Goal: Task Accomplishment & Management: Manage account settings

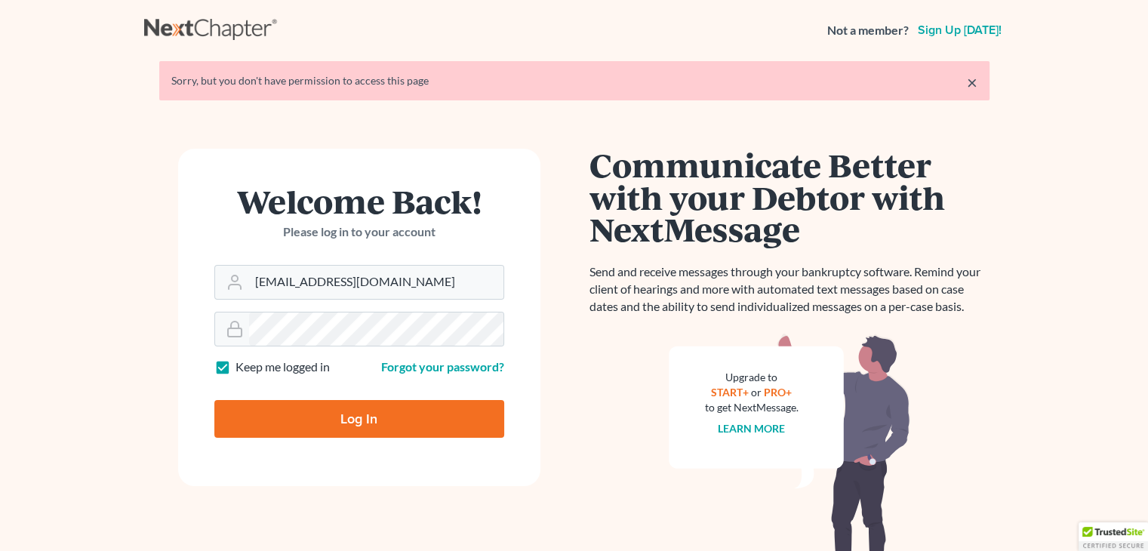
click at [316, 424] on input "Log In" at bounding box center [359, 419] width 290 height 38
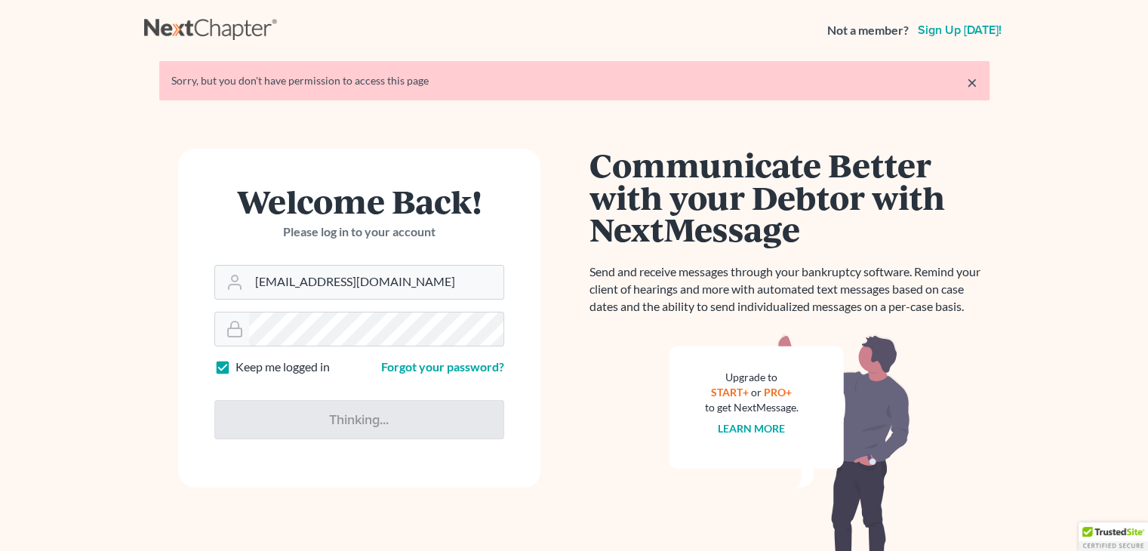
type input "Thinking..."
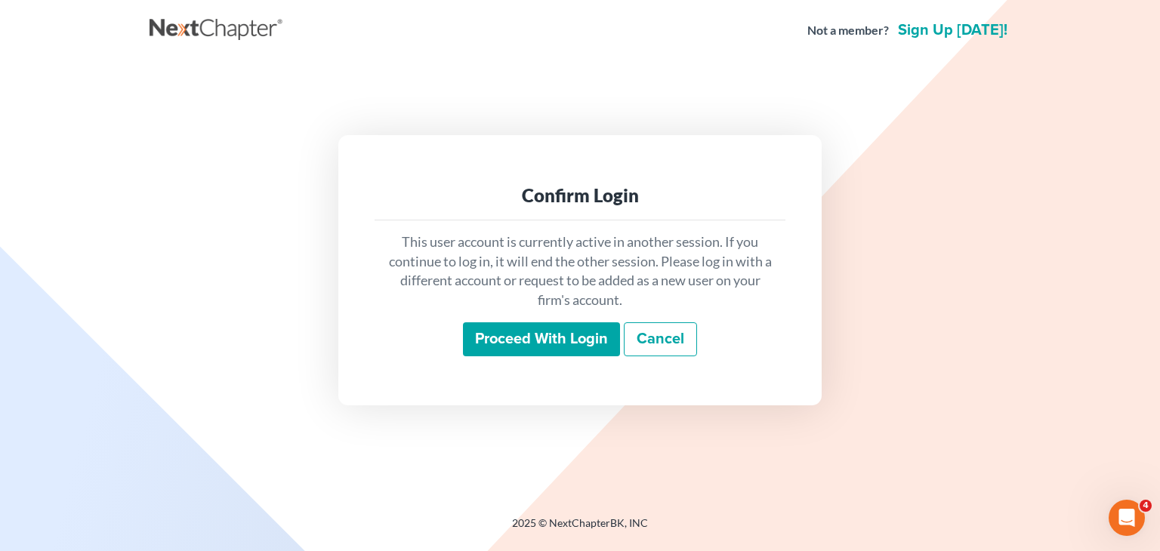
click at [486, 344] on input "Proceed with login" at bounding box center [541, 339] width 157 height 35
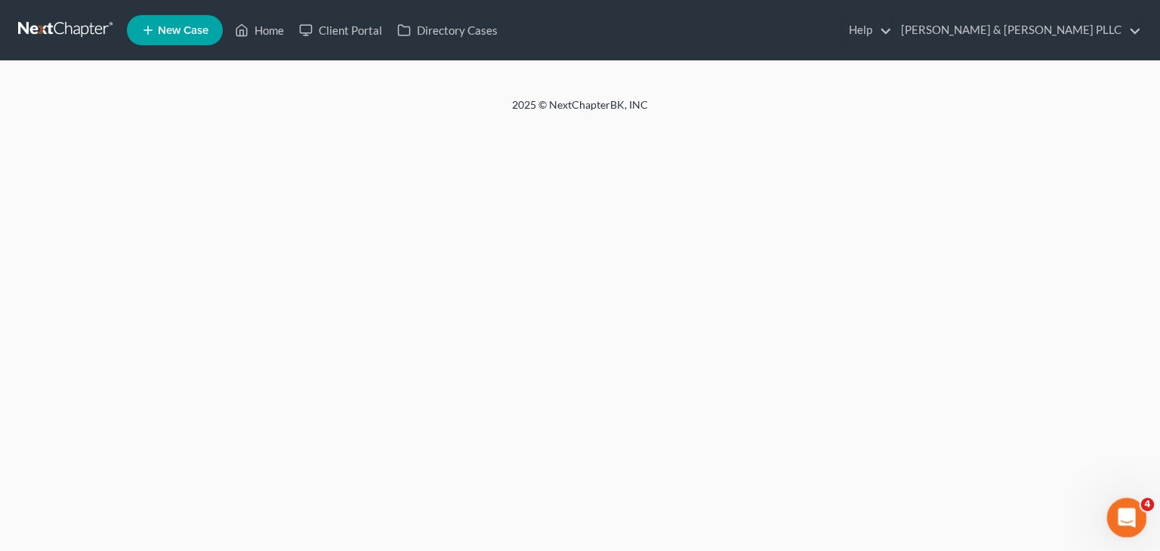
click at [1142, 505] on span "4" at bounding box center [1148, 505] width 14 height 14
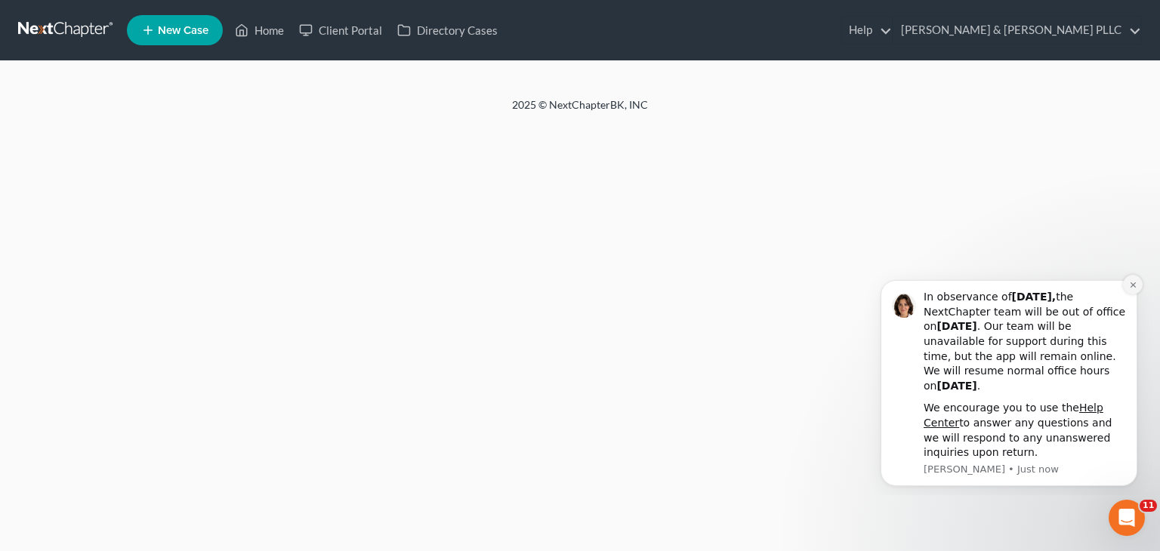
click at [1132, 286] on icon "Dismiss notification" at bounding box center [1131, 284] width 5 height 5
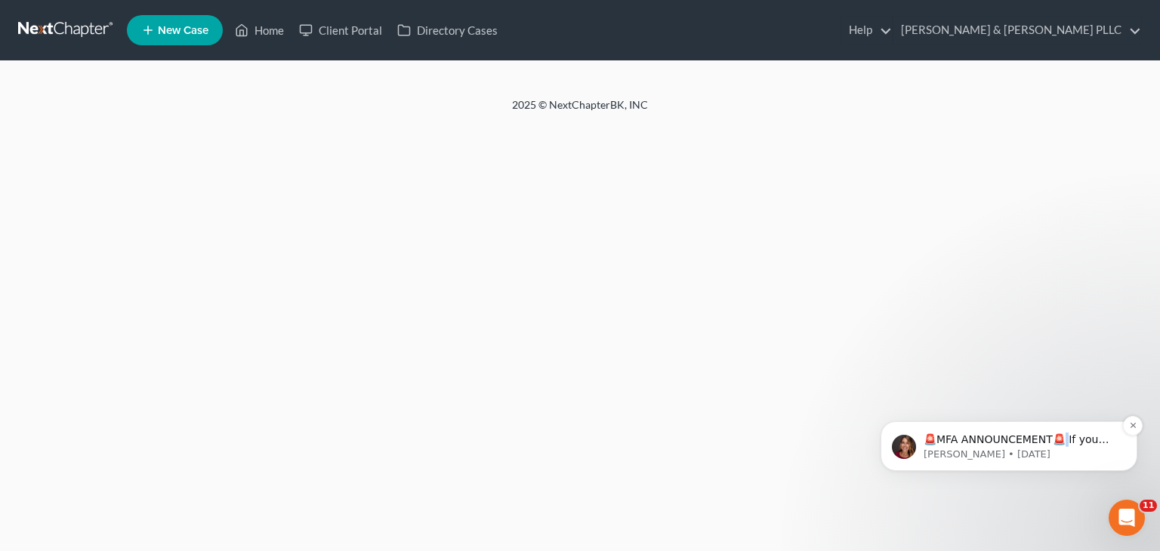
click at [1064, 438] on p "🚨MFA ANNOUNCEMENT🚨 If you are filing [DATE] in [US_STATE] or [US_STATE], you ne…" at bounding box center [1020, 440] width 195 height 15
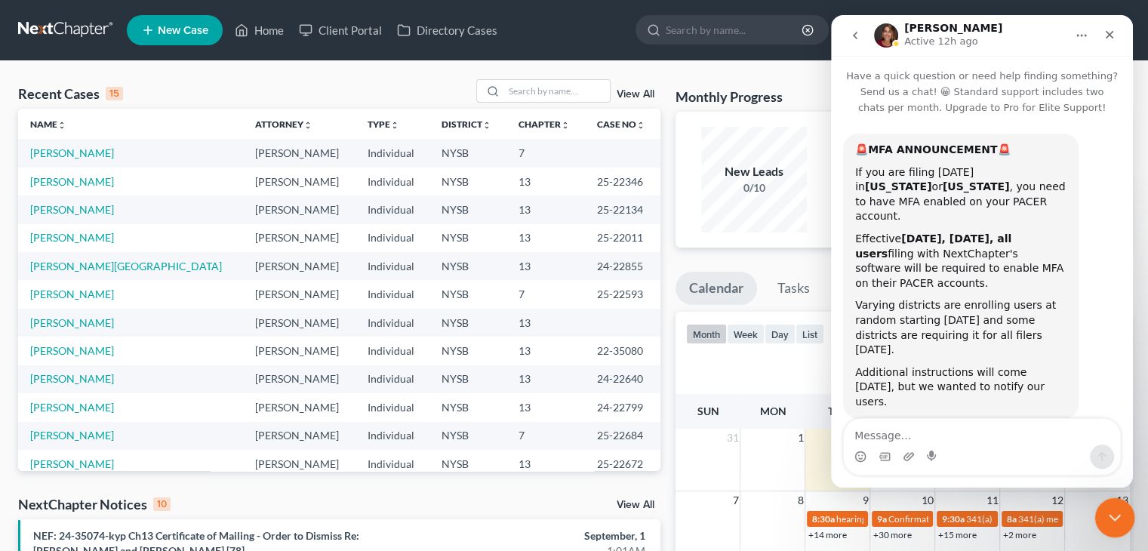
click at [1105, 514] on icon "Close Intercom Messenger" at bounding box center [1113, 516] width 18 height 18
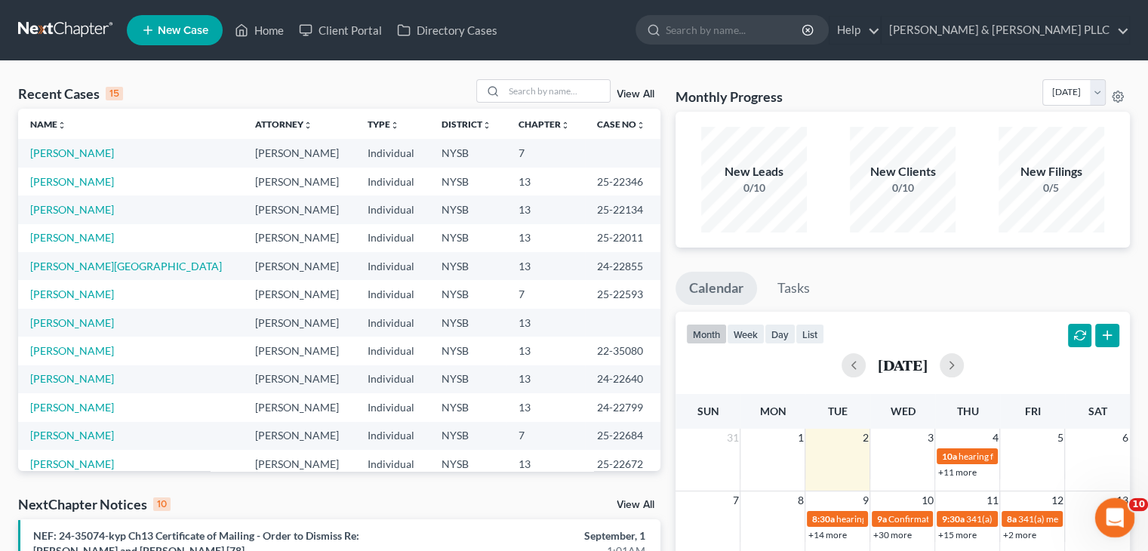
click at [1105, 514] on icon "Open Intercom Messenger" at bounding box center [1113, 516] width 25 height 25
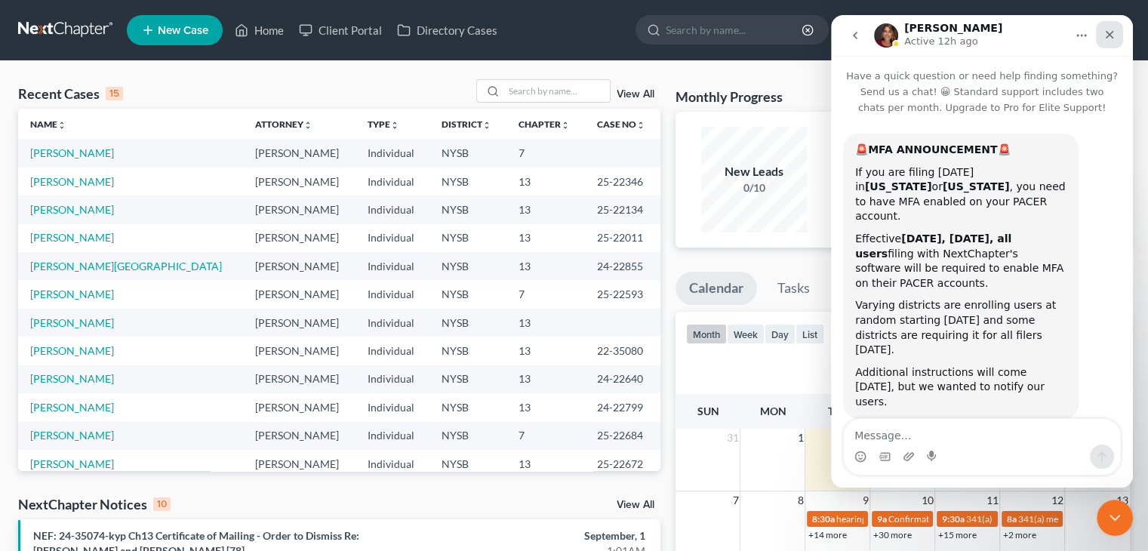
click at [1111, 34] on icon "Close" at bounding box center [1110, 35] width 8 height 8
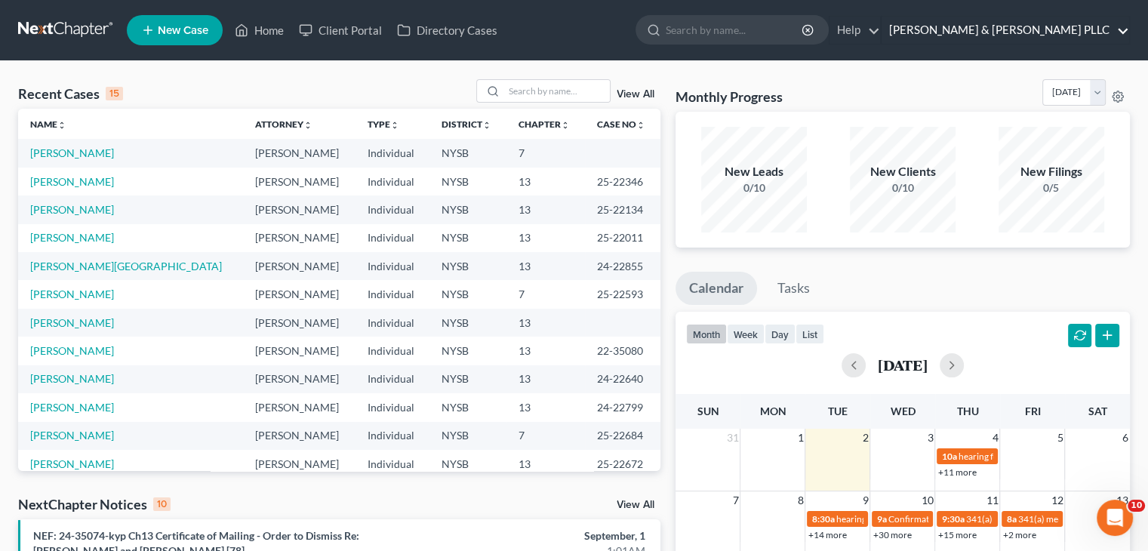
click at [977, 30] on link "[PERSON_NAME] & [PERSON_NAME] PLLC" at bounding box center [1006, 30] width 248 height 27
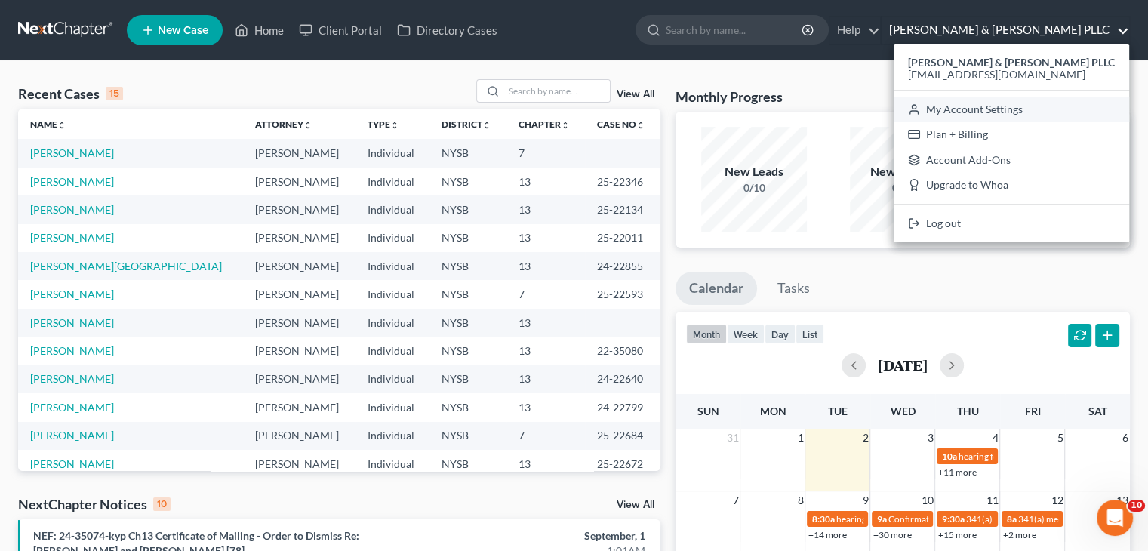
click at [1005, 111] on link "My Account Settings" at bounding box center [1012, 110] width 236 height 26
select select "24"
select select "35"
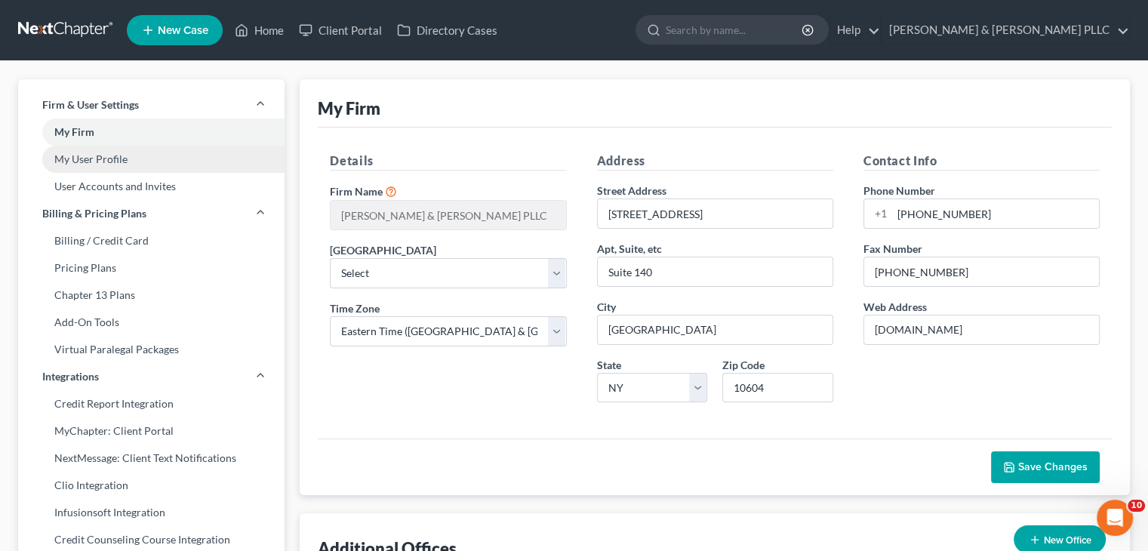
click at [85, 159] on link "My User Profile" at bounding box center [151, 159] width 267 height 27
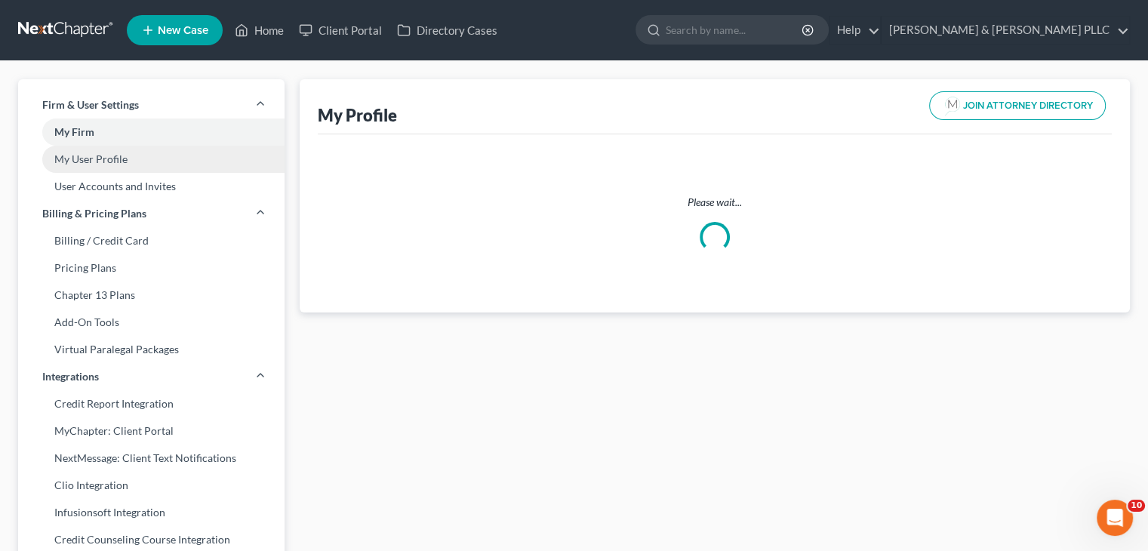
select select "35"
select select "55"
select select "attorney"
select select "0"
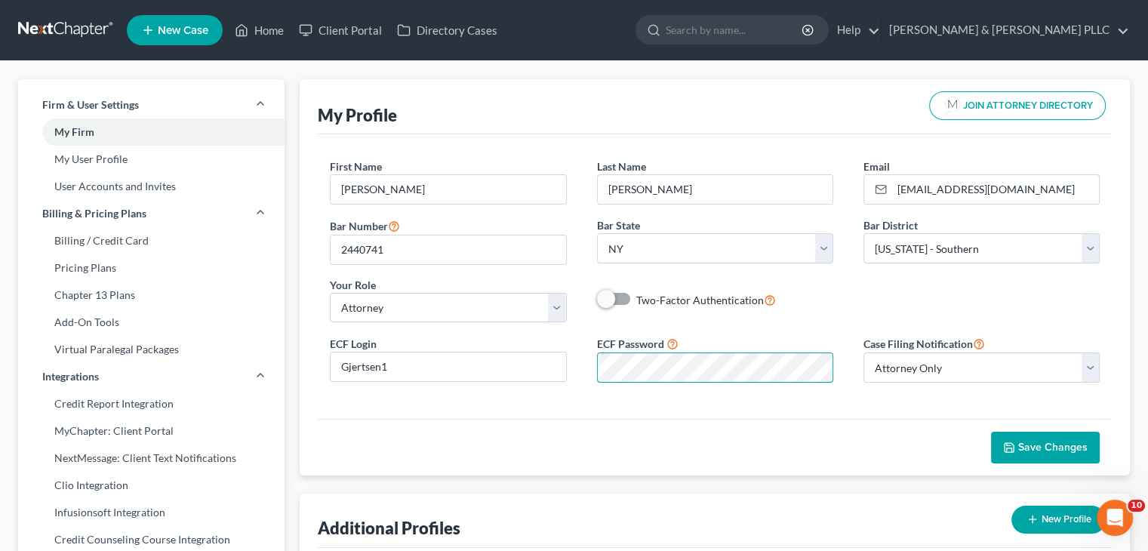
click at [589, 365] on div "ECF Password" at bounding box center [715, 359] width 267 height 48
click at [1018, 448] on span "Save Changes" at bounding box center [1045, 447] width 85 height 13
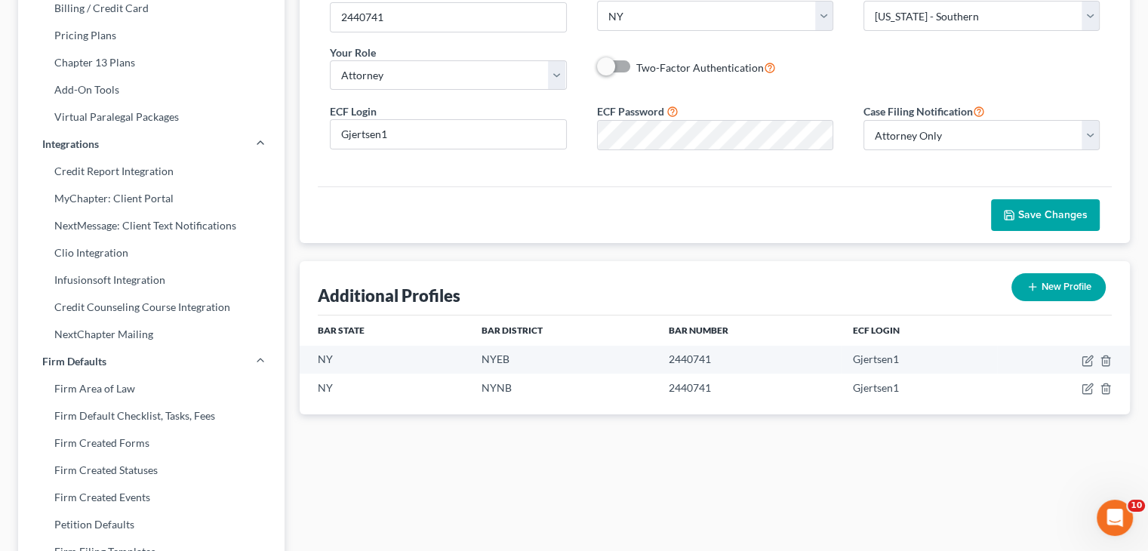
scroll to position [302, 0]
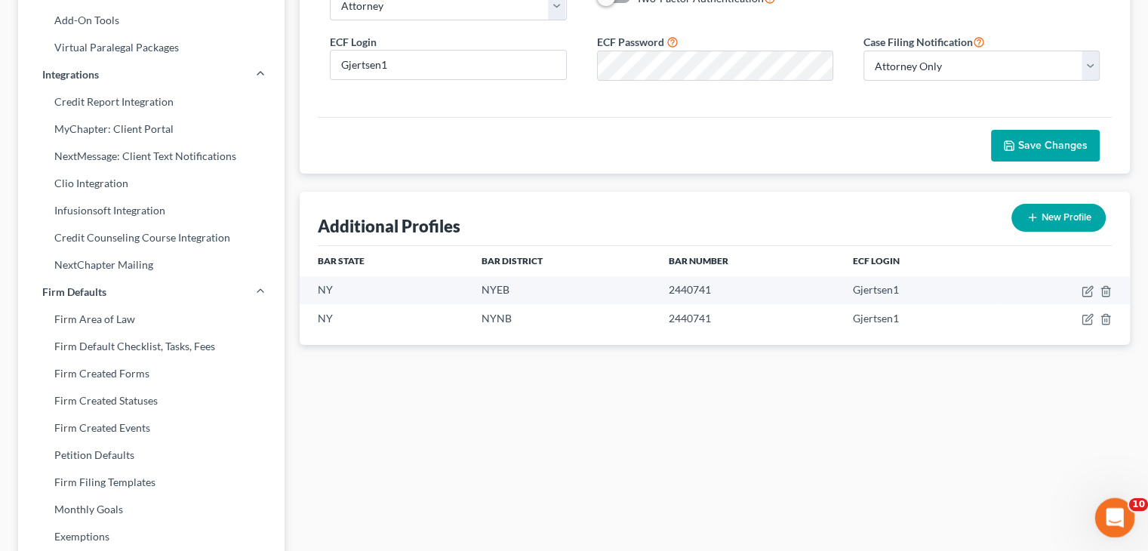
click at [1132, 502] on span "10" at bounding box center [1139, 505] width 20 height 14
click at [1101, 510] on div "Open Intercom Messenger" at bounding box center [1113, 516] width 50 height 50
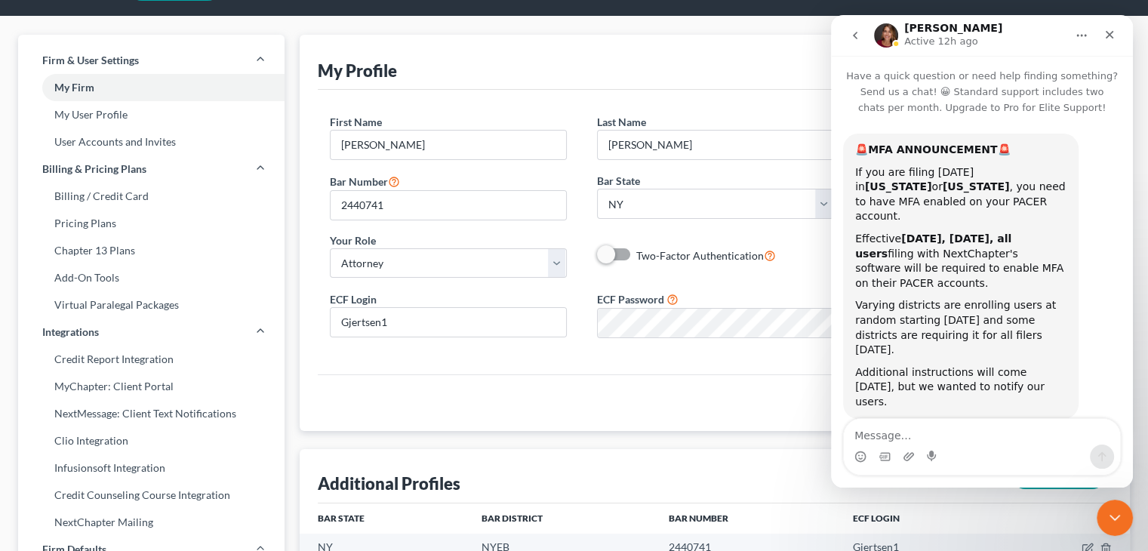
scroll to position [0, 0]
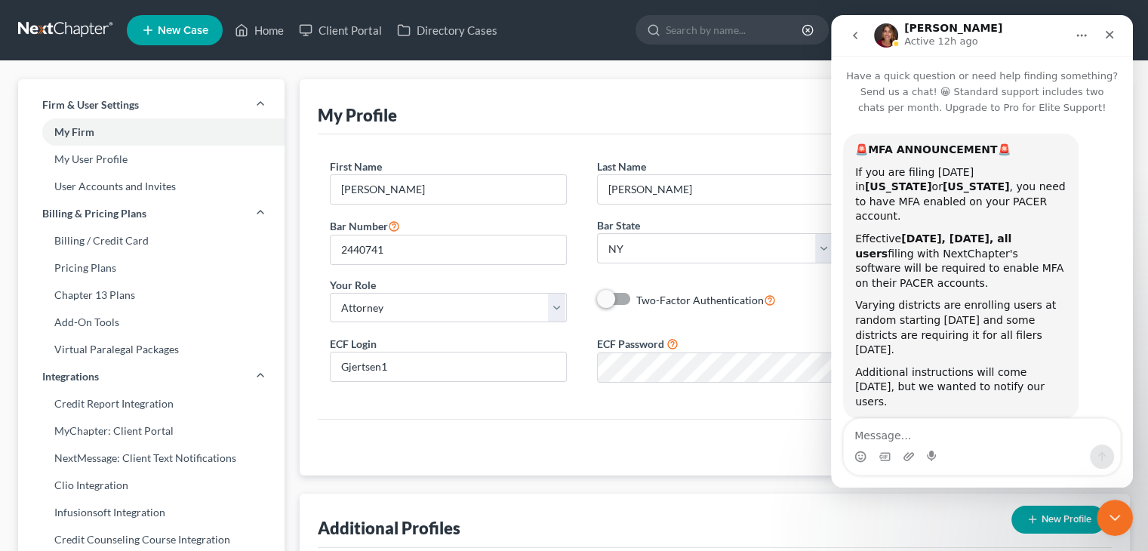
click at [852, 34] on icon "go back" at bounding box center [855, 35] width 12 height 12
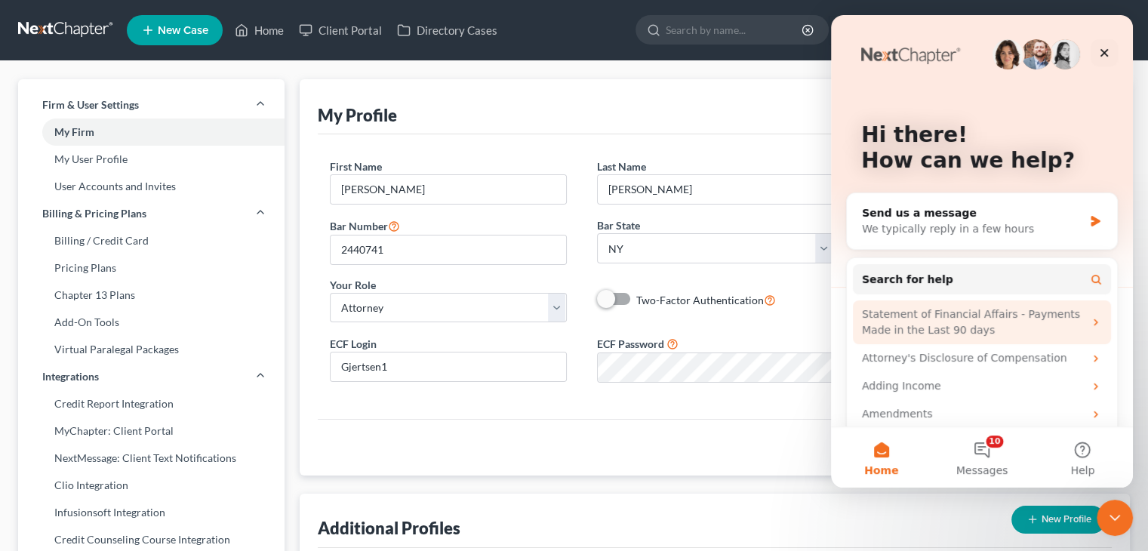
scroll to position [15, 0]
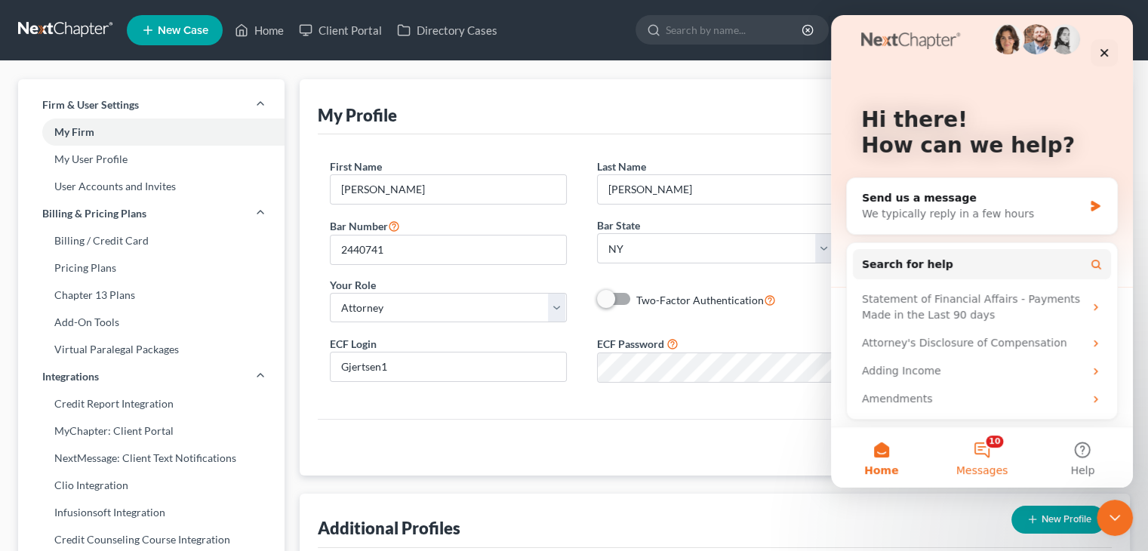
click at [989, 450] on button "10 Messages" at bounding box center [982, 457] width 100 height 60
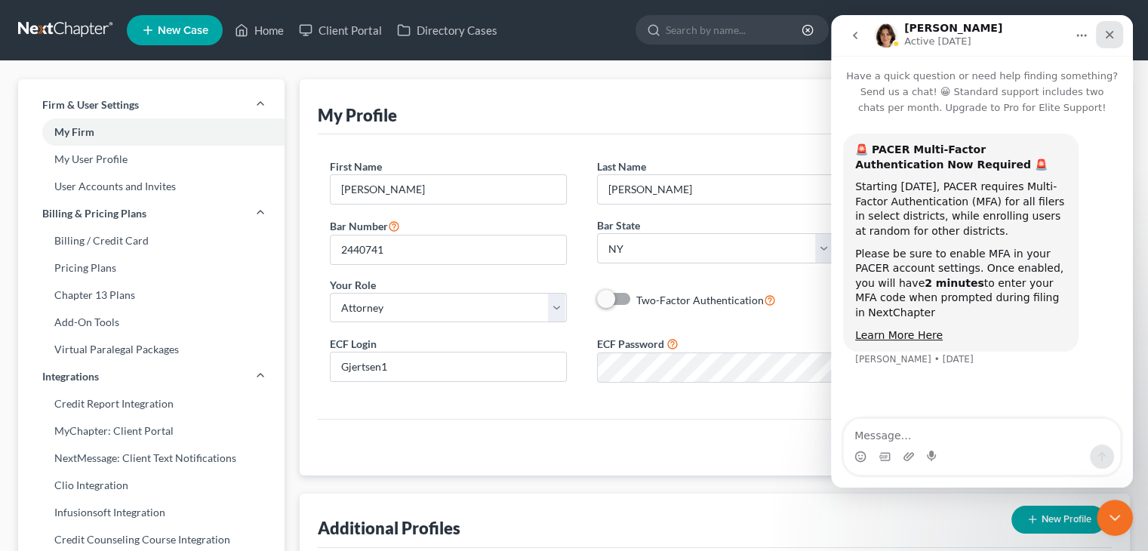
drag, startPoint x: 1109, startPoint y: 34, endPoint x: 1940, endPoint y: 50, distance: 831.4
click at [1109, 34] on icon "Close" at bounding box center [1110, 35] width 8 height 8
